Goal: Information Seeking & Learning: Understand process/instructions

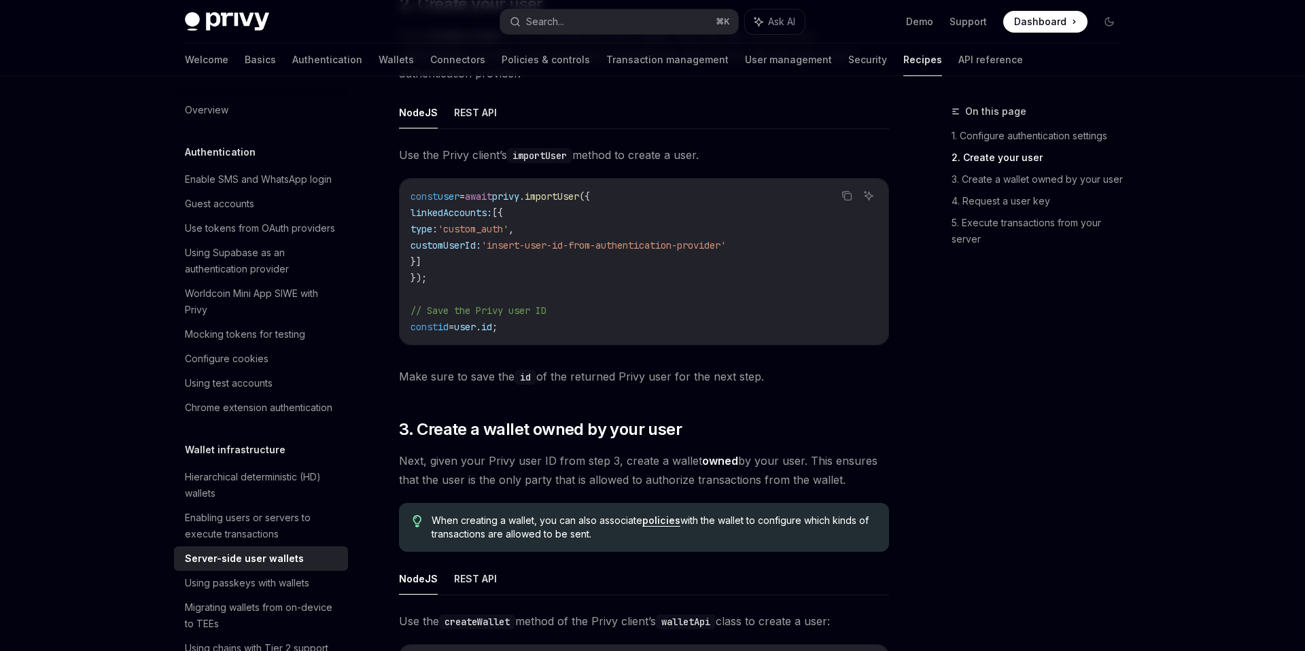
scroll to position [140, 0]
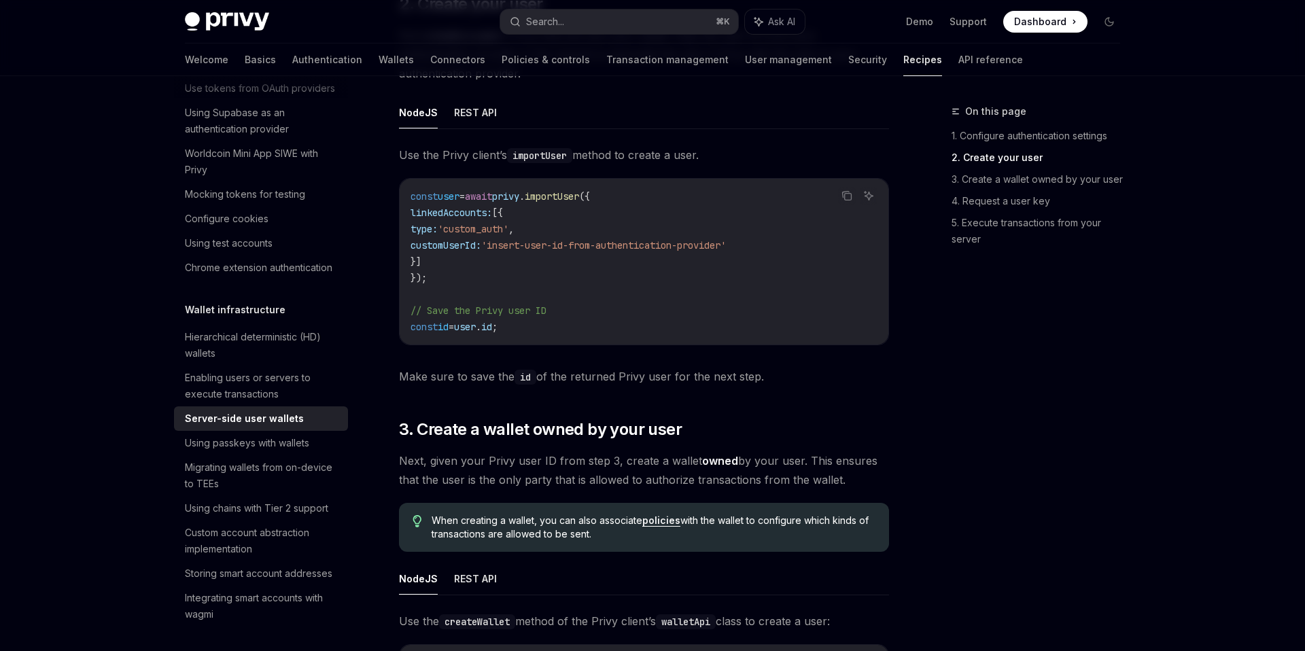
click at [703, 324] on code "const user = await privy . importUser ({ linkedAccounts: [{ type: 'custom_auth'…" at bounding box center [644, 261] width 467 height 147
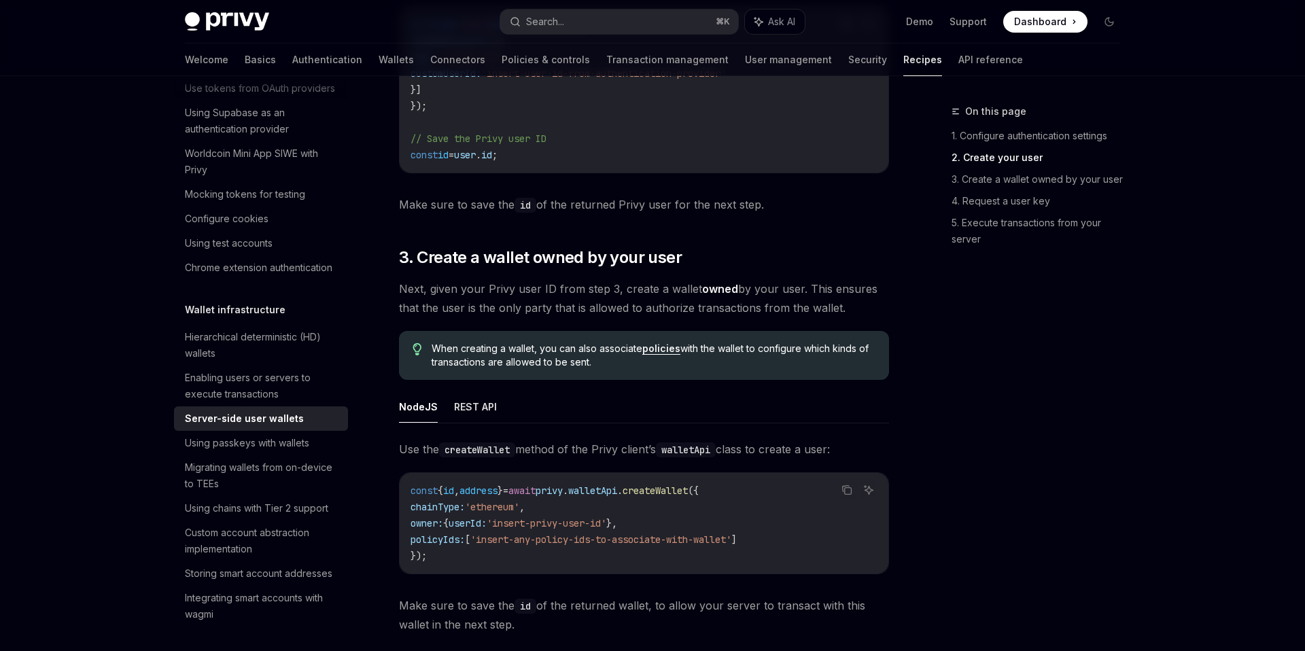
scroll to position [1618, 0]
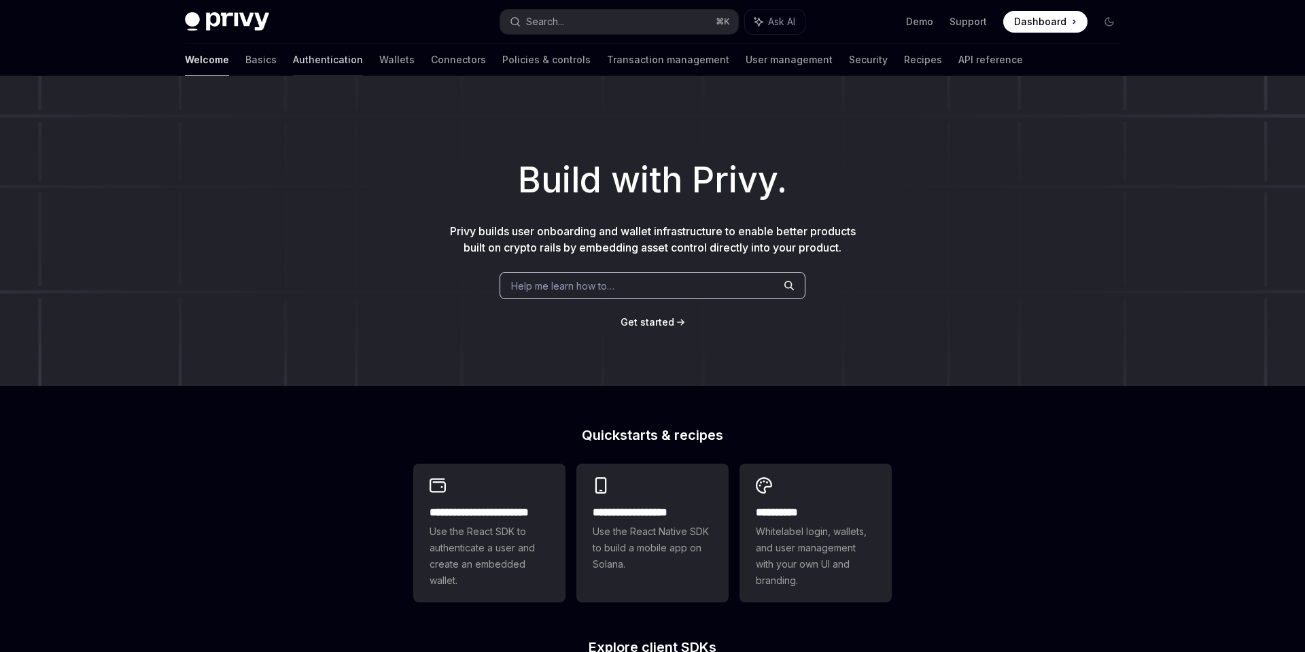
click at [293, 60] on link "Authentication" at bounding box center [328, 60] width 70 height 33
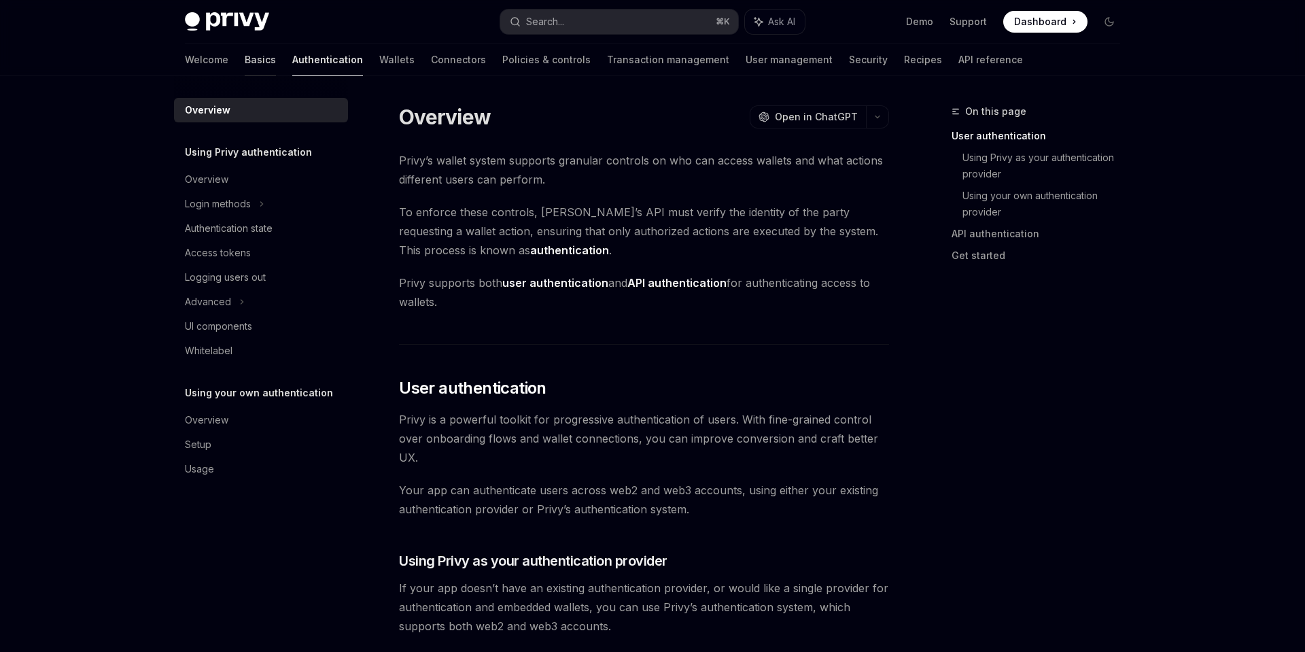
click at [245, 69] on link "Basics" at bounding box center [260, 60] width 31 height 33
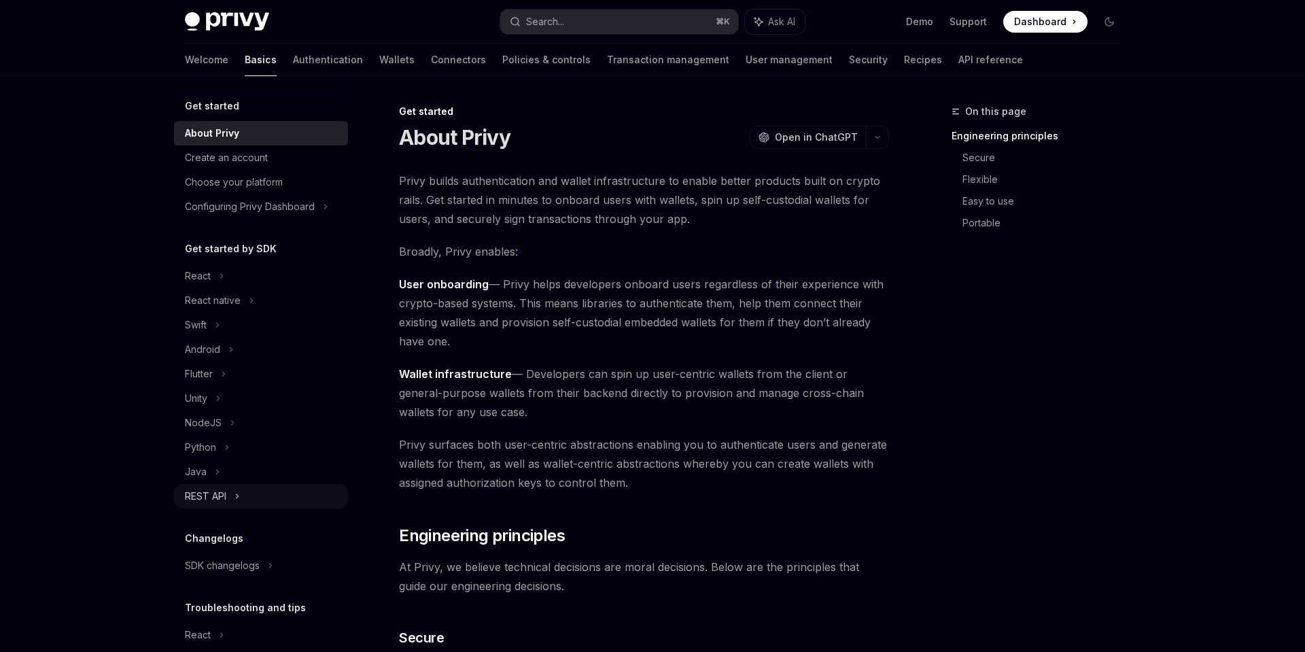
click at [224, 494] on div "REST API" at bounding box center [205, 496] width 41 height 16
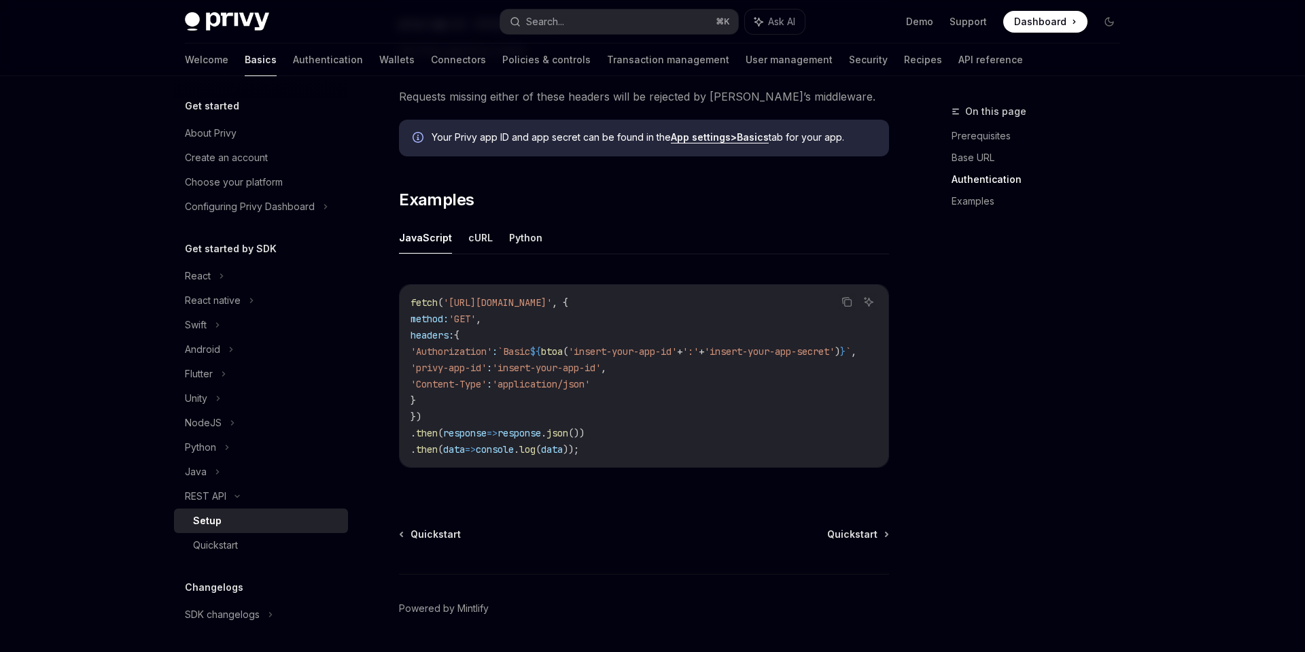
scroll to position [642, 0]
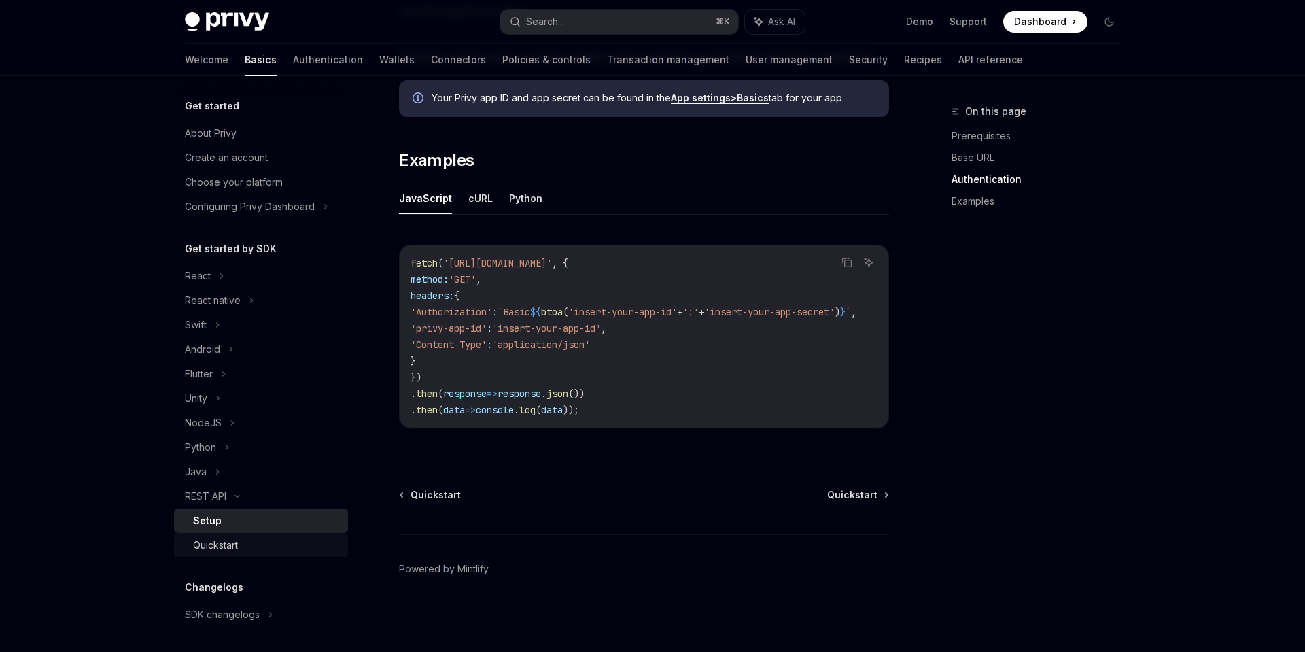
click at [249, 538] on div "Quickstart" at bounding box center [266, 545] width 147 height 16
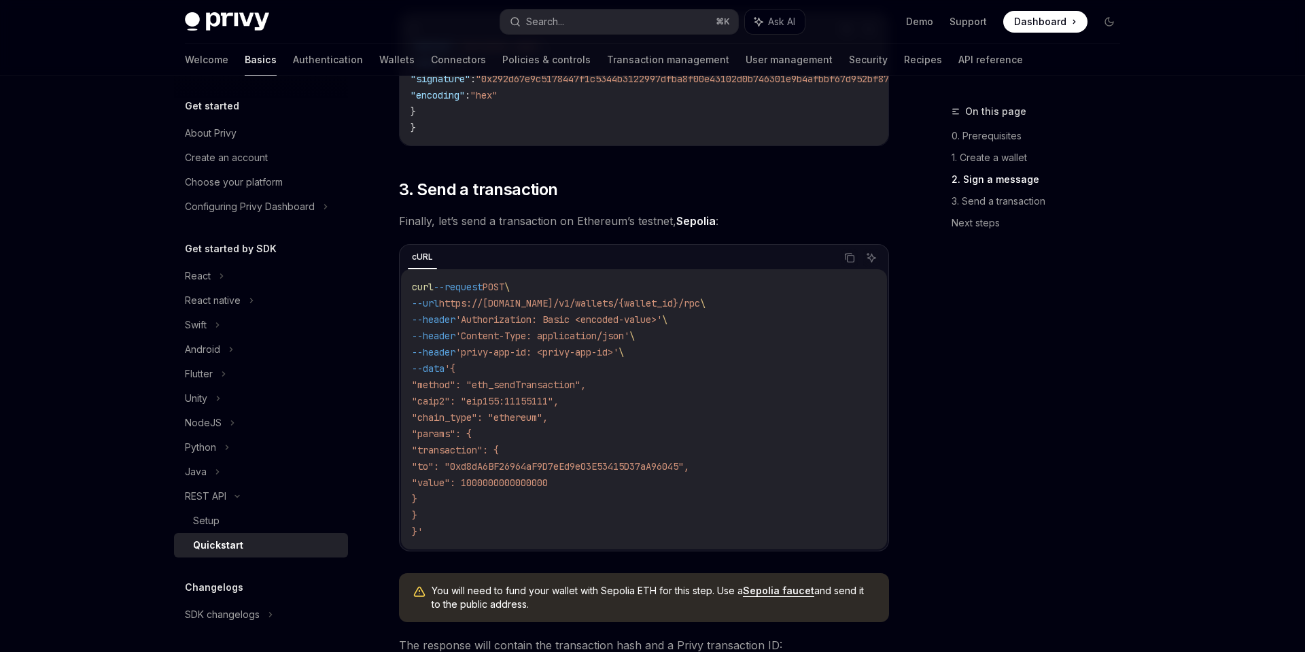
scroll to position [1177, 0]
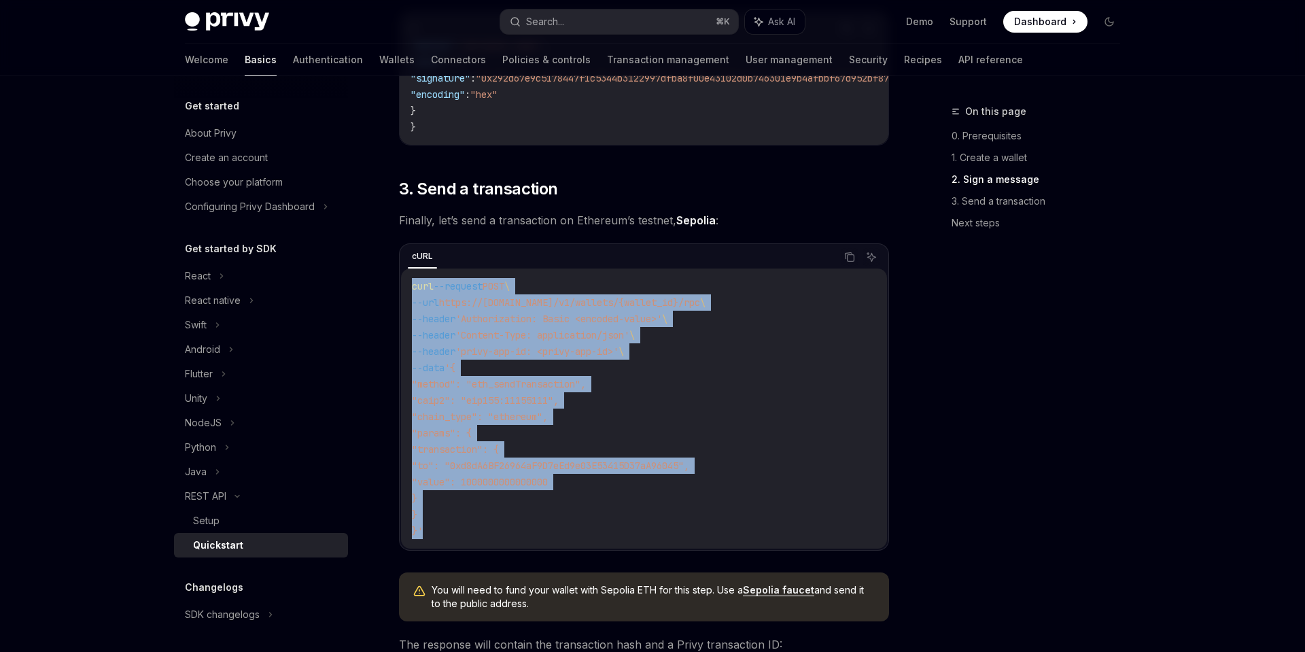
drag, startPoint x: 421, startPoint y: 542, endPoint x: 403, endPoint y: 294, distance: 248.8
click at [403, 294] on div "curl --request POST \ --url https://[DOMAIN_NAME]/v1/wallets/{wallet_id}/rpc \ …" at bounding box center [644, 409] width 486 height 280
copy code "curl --request POST \ --url https://[DOMAIN_NAME]/v1/wallets/{wallet_id}/rpc \ …"
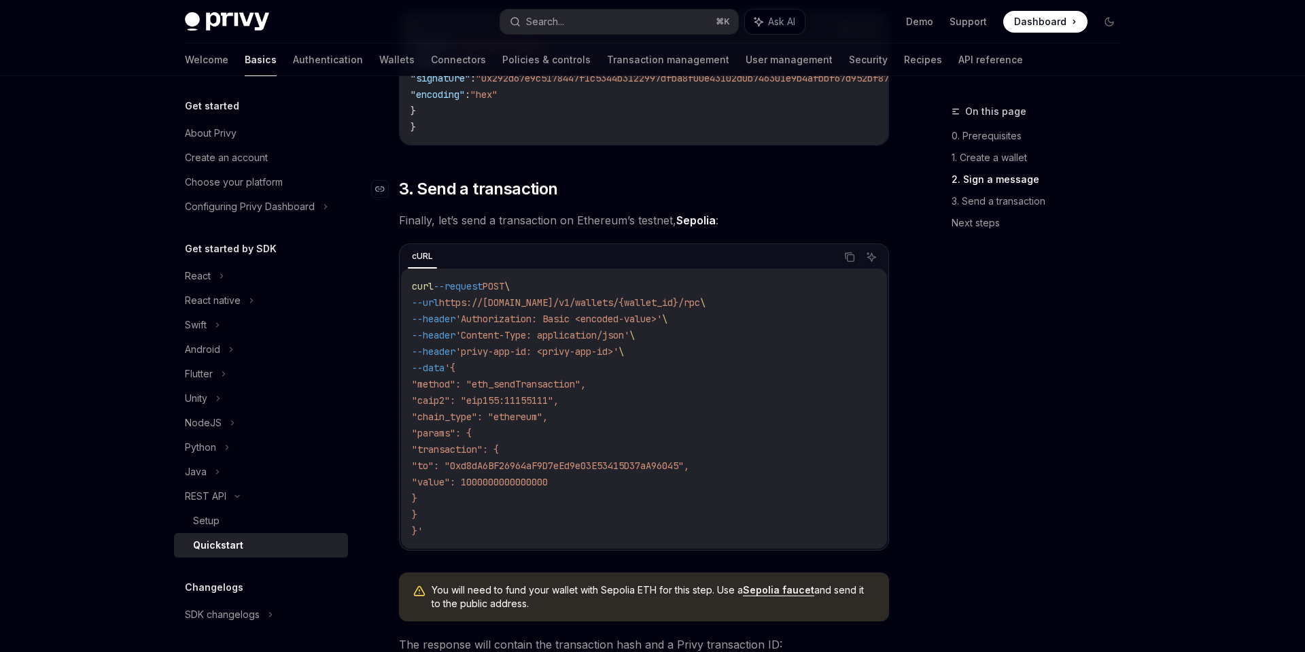
click at [502, 196] on span "3. Send a transaction" at bounding box center [478, 189] width 158 height 22
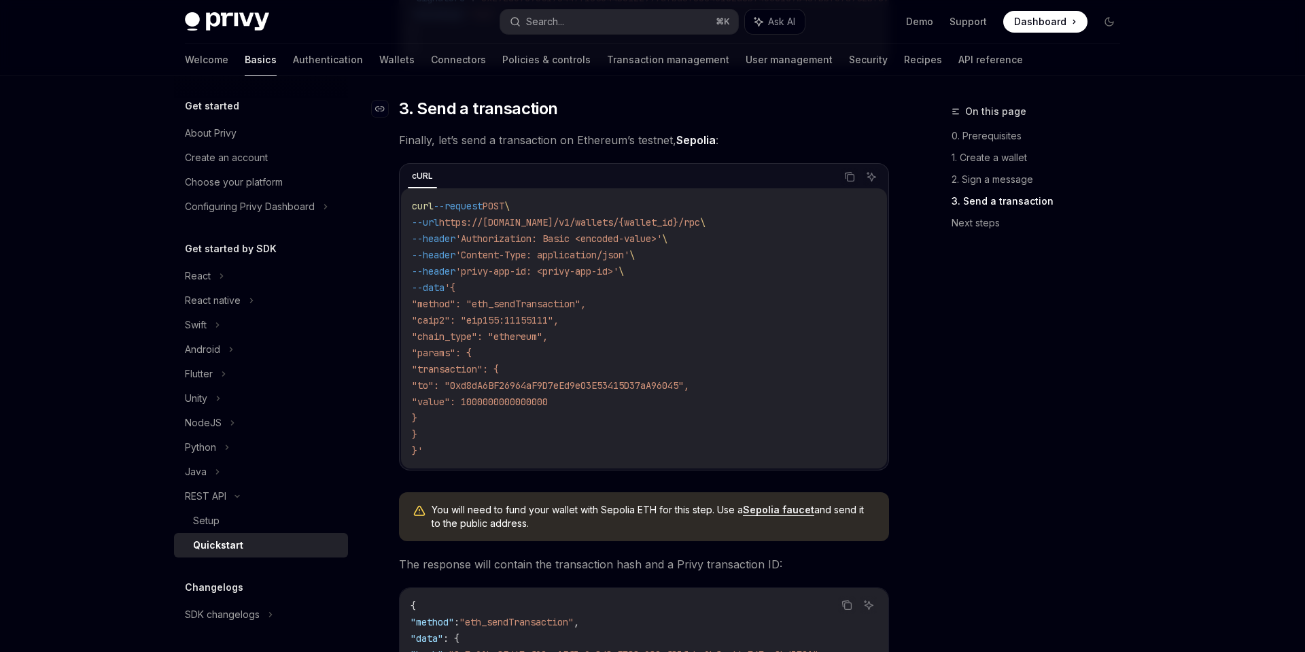
click at [498, 120] on span "3. Send a transaction" at bounding box center [478, 109] width 158 height 22
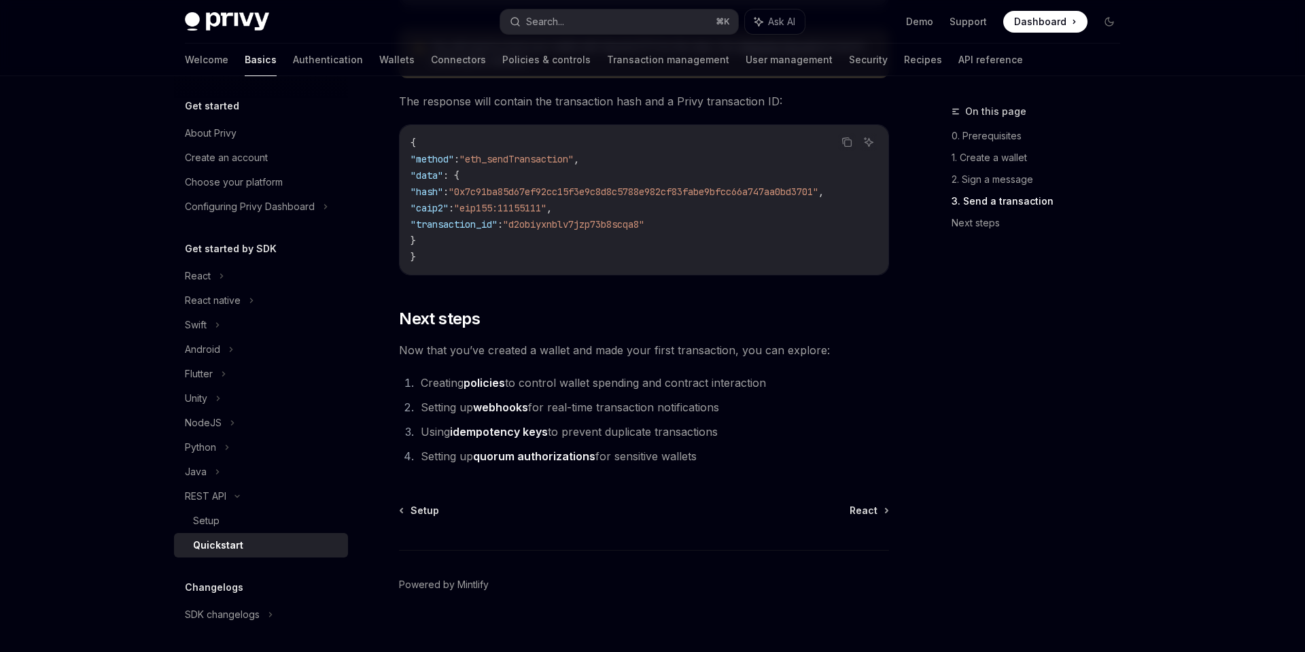
scroll to position [1747, 0]
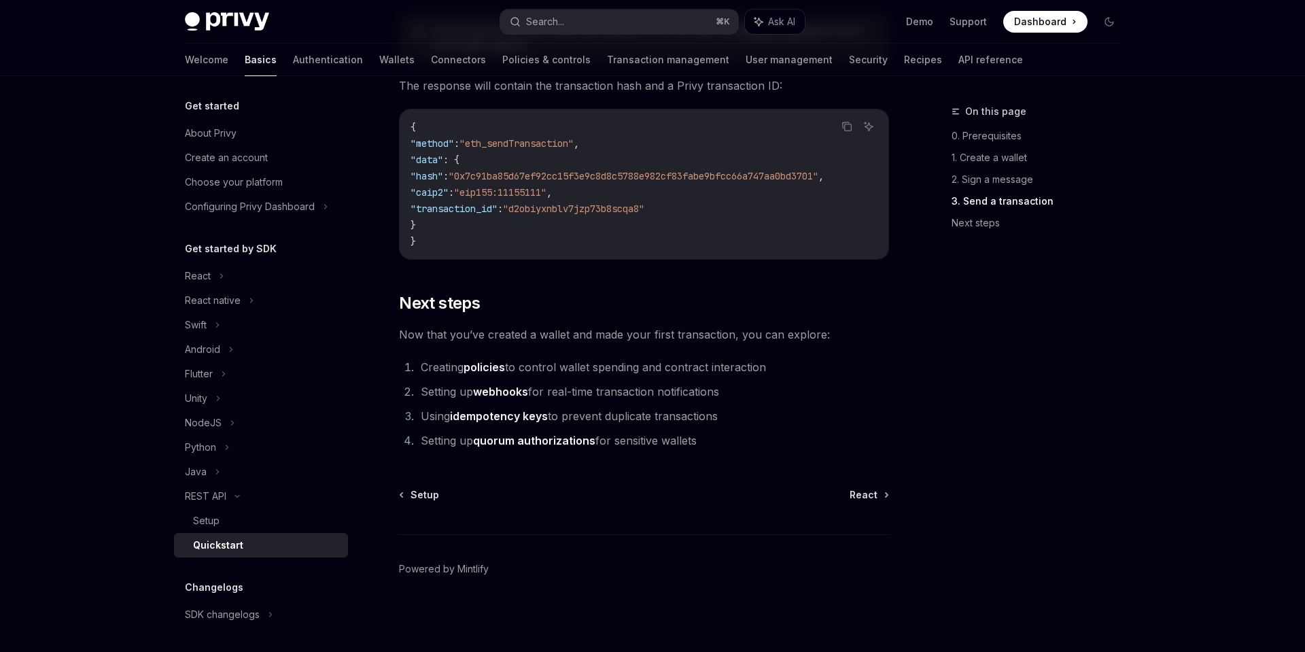
type textarea "*"
